Goal: Find specific page/section: Find specific page/section

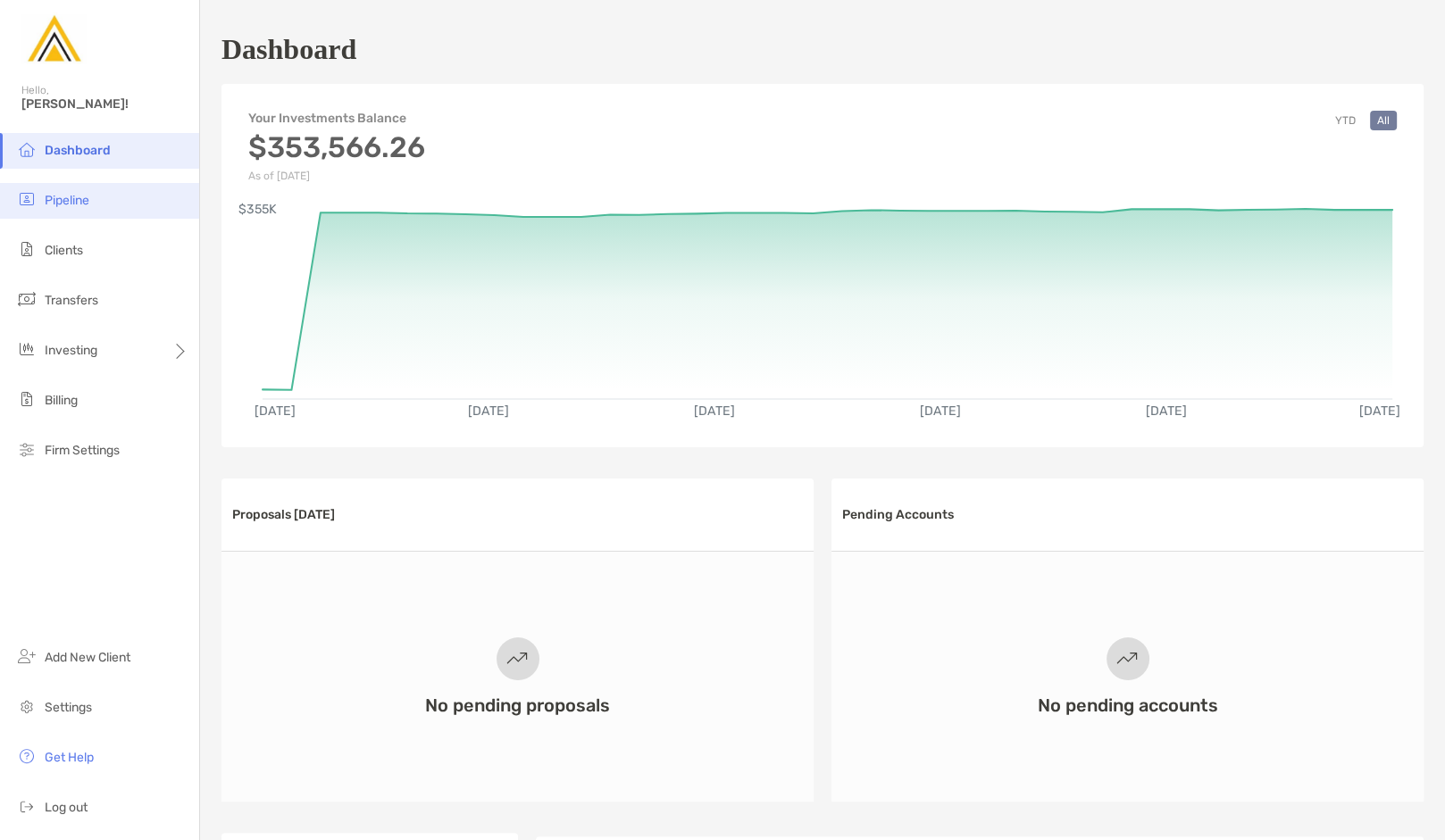
click at [122, 205] on li "Pipeline" at bounding box center [99, 201] width 199 height 36
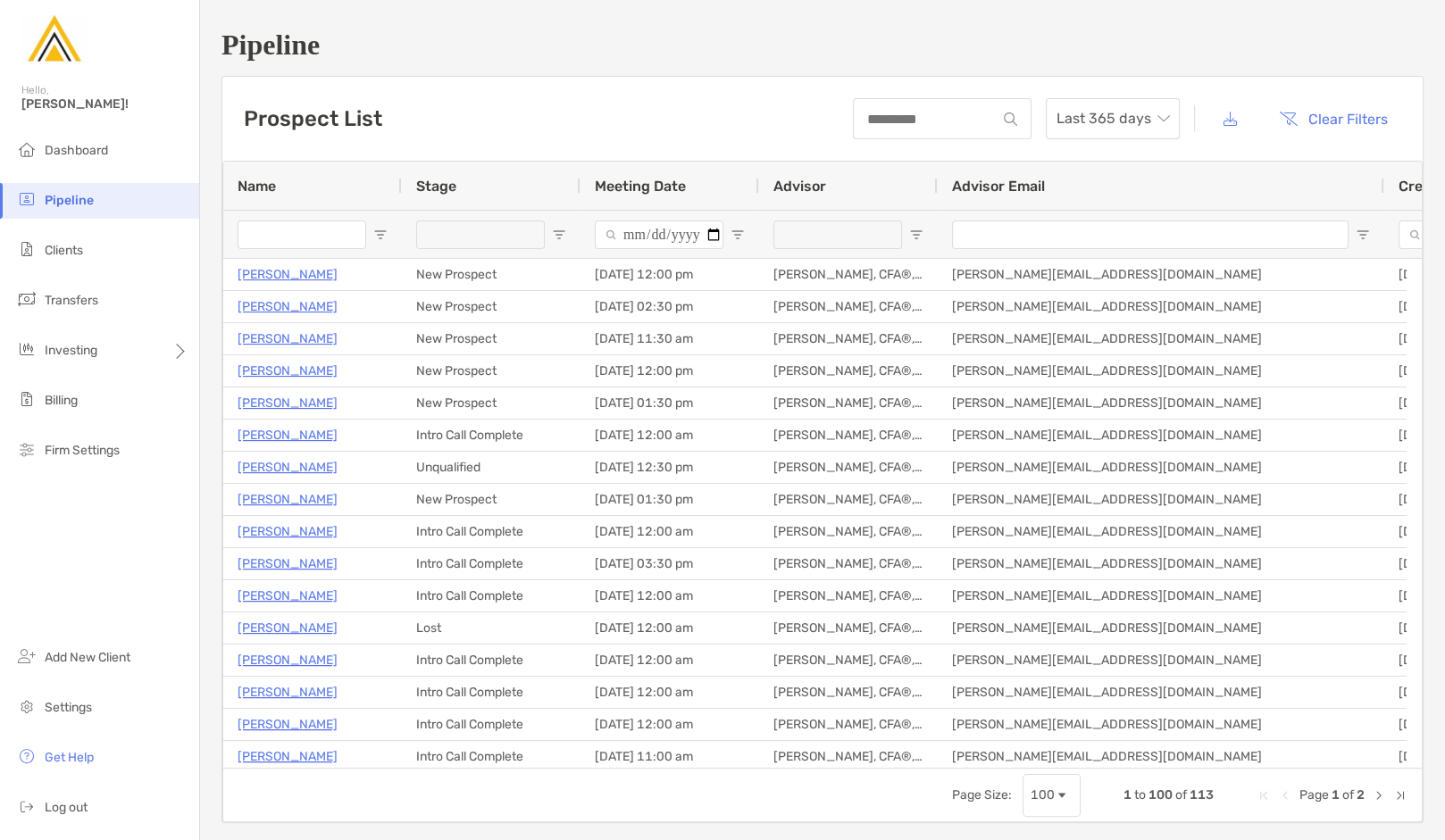
type input "**********"
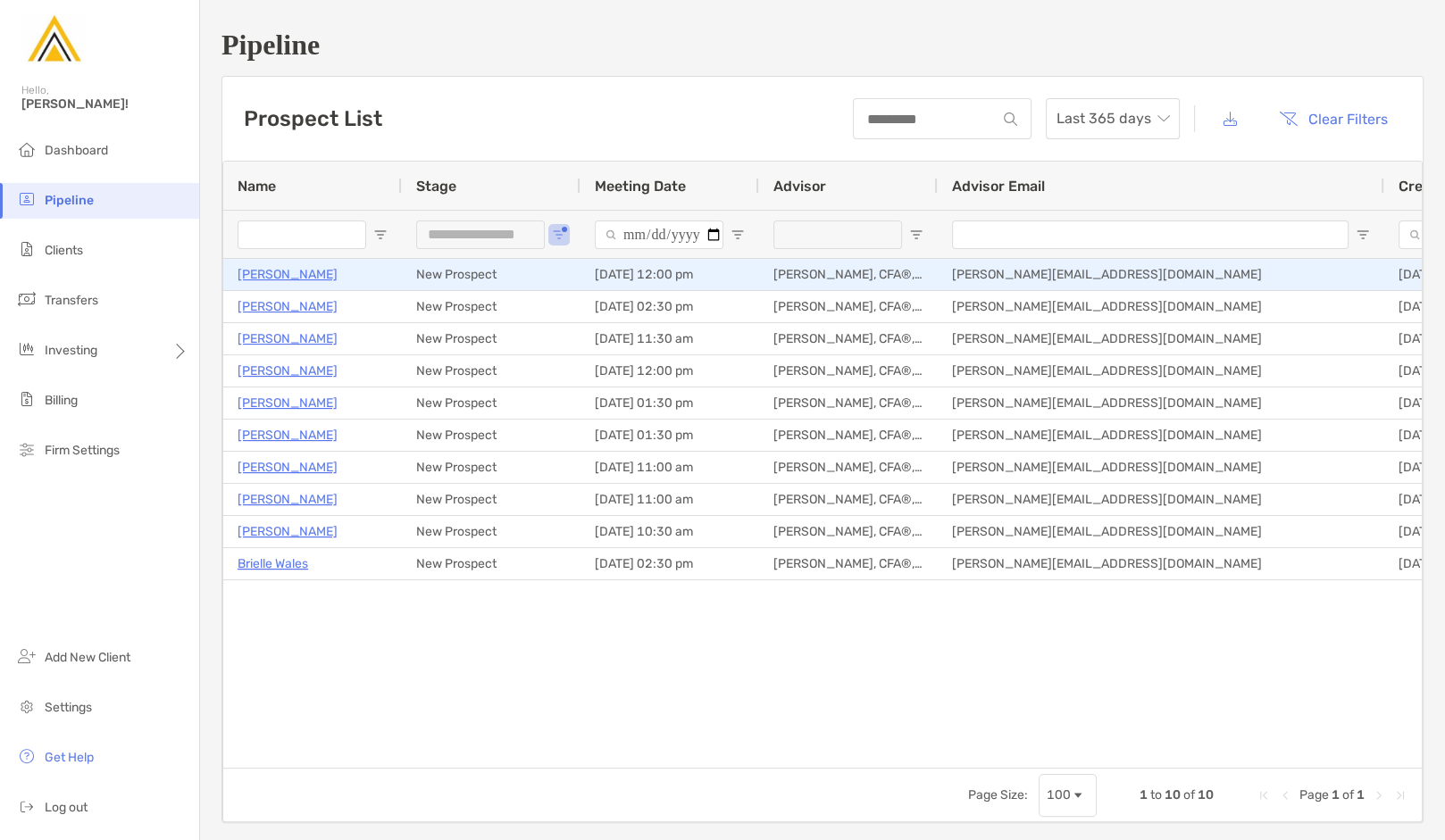
click at [310, 283] on p "[PERSON_NAME]" at bounding box center [287, 274] width 100 height 23
